Goal: Check status: Check status

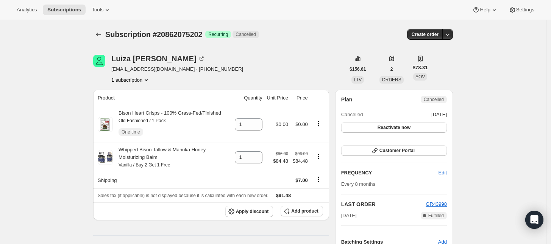
click at [136, 80] on button "1 subscription" at bounding box center [130, 80] width 39 height 8
click at [140, 91] on span "Info Current" at bounding box center [149, 95] width 21 height 8
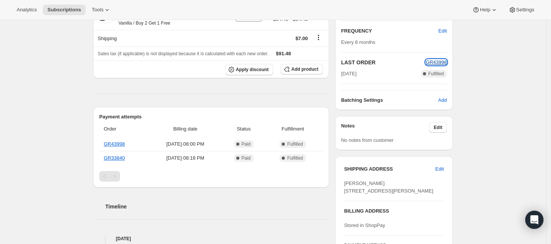
click at [439, 64] on span "GR43998" at bounding box center [436, 62] width 21 height 6
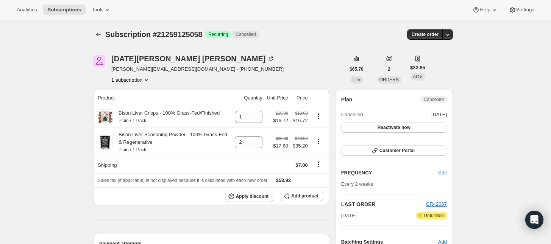
click at [141, 81] on button "1 subscription" at bounding box center [130, 80] width 39 height 8
click at [139, 92] on span "Info Current" at bounding box center [149, 95] width 21 height 8
click at [95, 36] on button "Subscriptions" at bounding box center [98, 34] width 11 height 11
